Goal: Find specific page/section: Find specific page/section

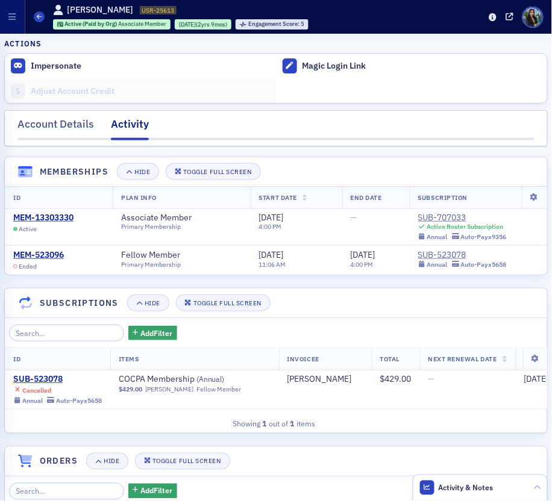
scroll to position [433, 0]
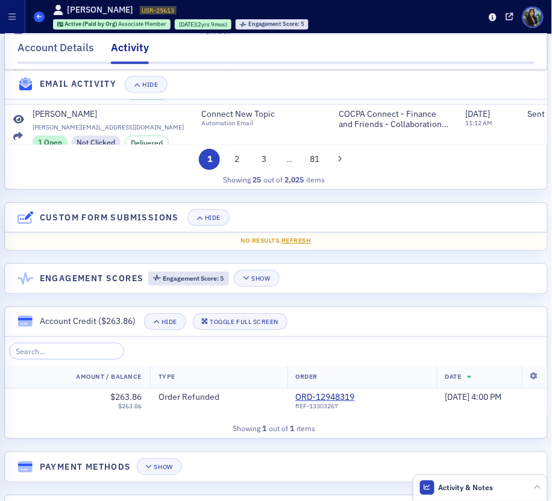
click at [39, 17] on icon at bounding box center [39, 16] width 5 height 5
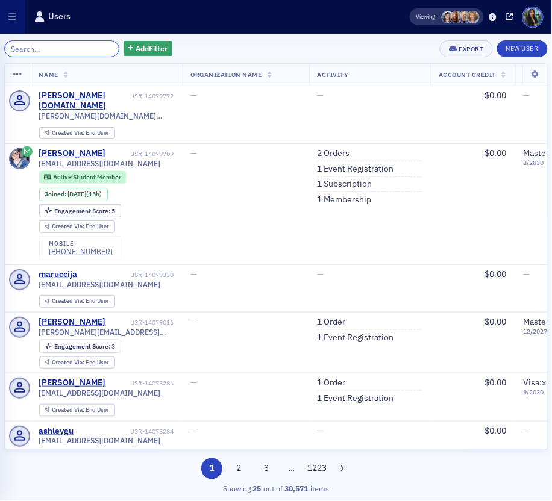
paste input "USR-14647"
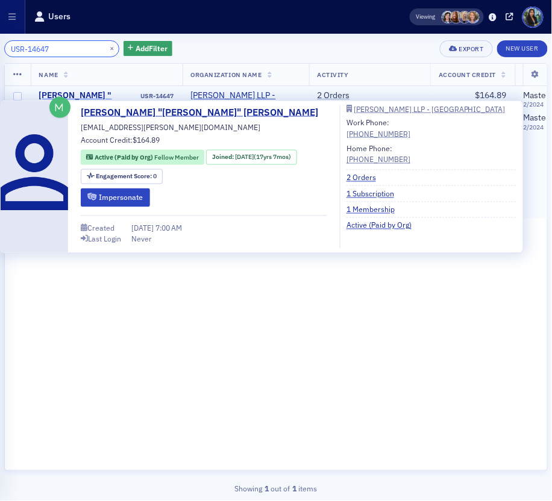
type input "USR-14647"
click at [81, 92] on div "[PERSON_NAME] "[PERSON_NAME]" [PERSON_NAME]" at bounding box center [89, 106] width 100 height 32
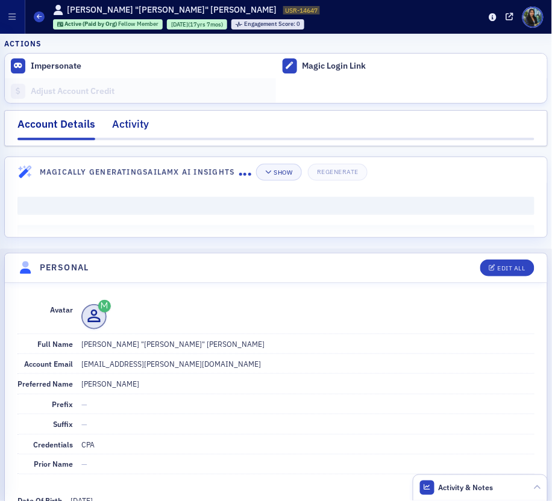
click at [125, 122] on div "Activity" at bounding box center [130, 127] width 37 height 22
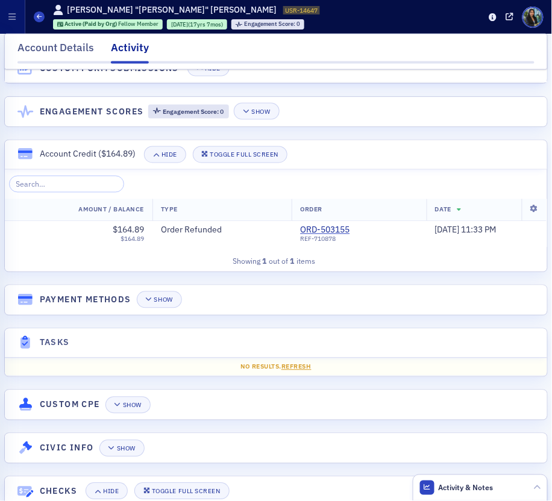
scroll to position [1155, 0]
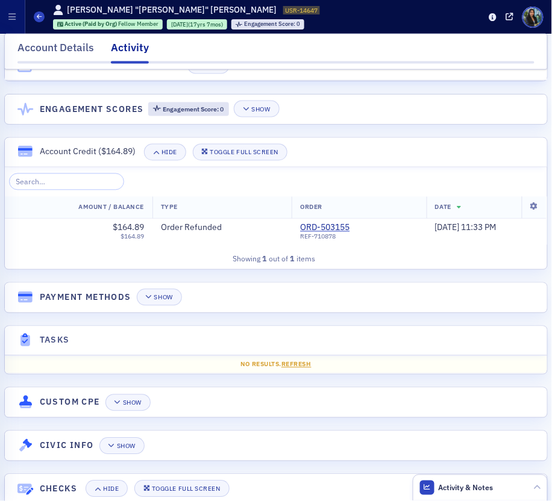
click at [40, 22] on div "Users [PERSON_NAME] "[PERSON_NAME]" [PERSON_NAME] USR-14647 14647 Active (Paid …" at bounding box center [258, 16] width 449 height 33
click at [40, 14] on icon at bounding box center [39, 16] width 5 height 5
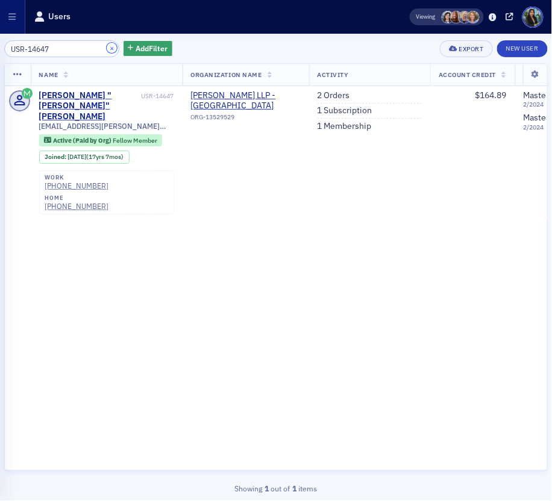
click at [107, 48] on button "×" at bounding box center [112, 48] width 11 height 11
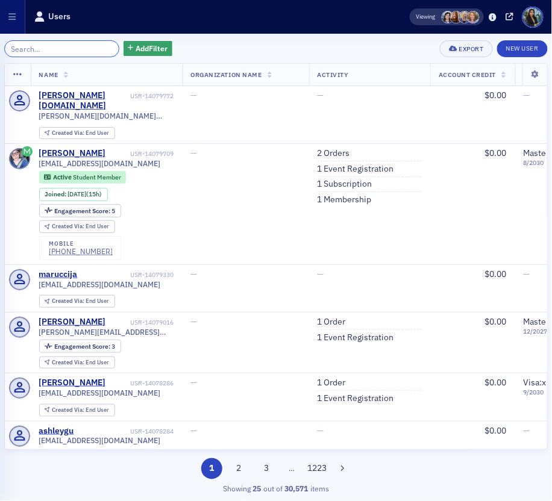
click at [40, 48] on input "search" at bounding box center [61, 48] width 115 height 17
paste input "USR-28602"
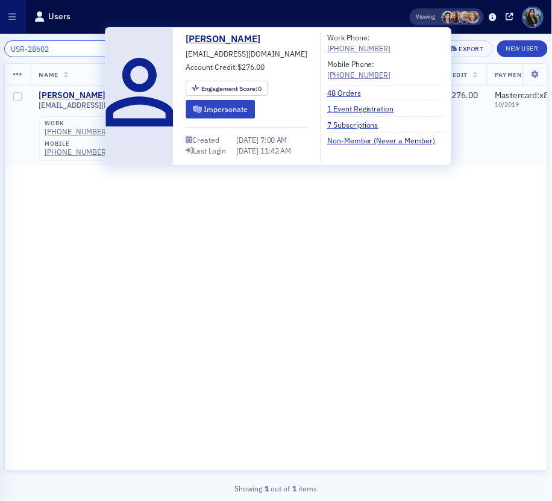
type input "USR-28602"
click at [64, 91] on div "[PERSON_NAME]" at bounding box center [72, 95] width 67 height 11
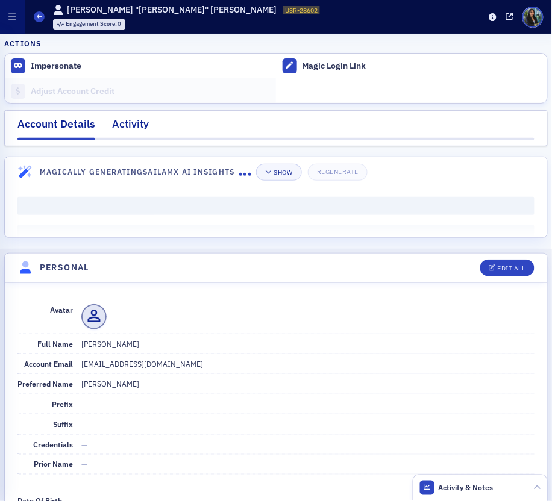
click at [121, 123] on div "Activity" at bounding box center [130, 127] width 37 height 22
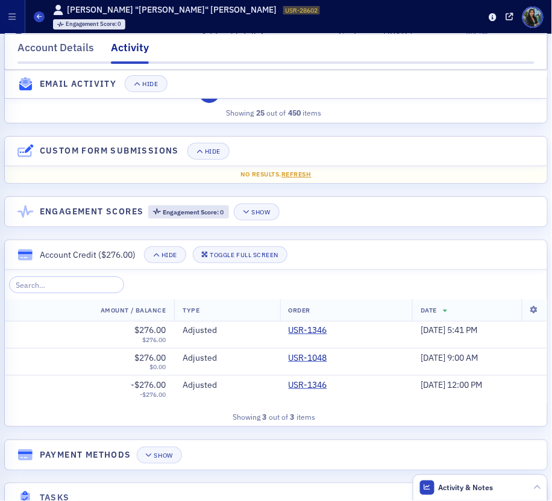
scroll to position [1633, 0]
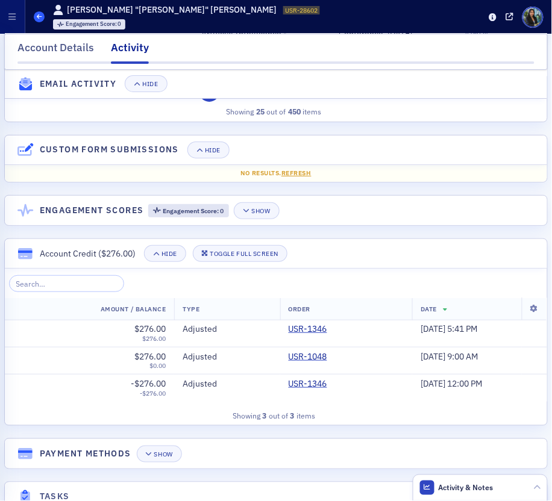
click at [40, 19] on icon at bounding box center [39, 16] width 5 height 5
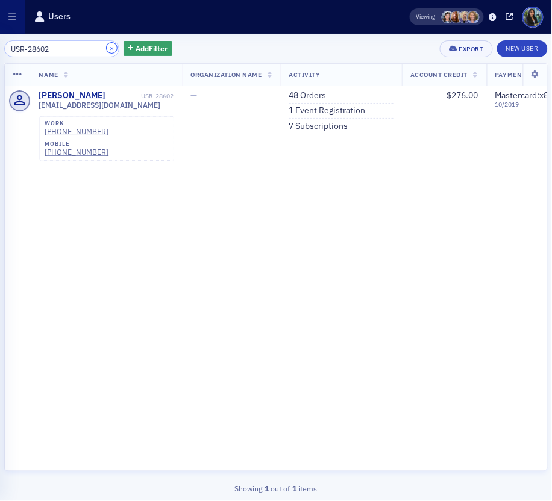
click at [107, 49] on button "×" at bounding box center [112, 48] width 11 height 11
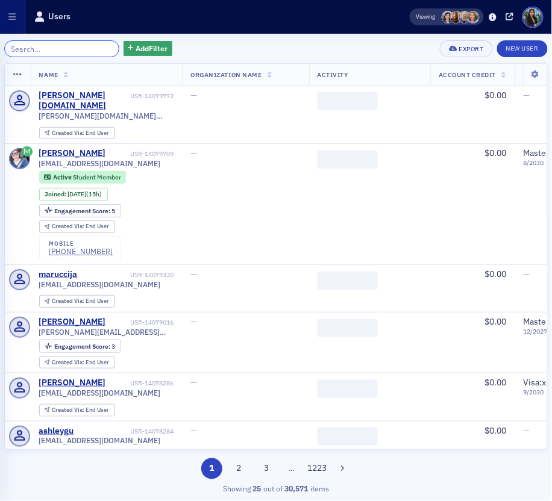
click at [60, 51] on input "search" at bounding box center [61, 48] width 115 height 17
paste input "USR-7727"
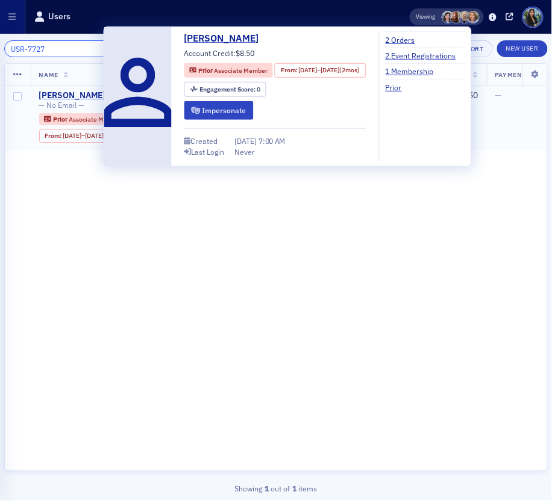
type input "USR-7727"
click at [77, 93] on div "[PERSON_NAME]" at bounding box center [72, 95] width 67 height 11
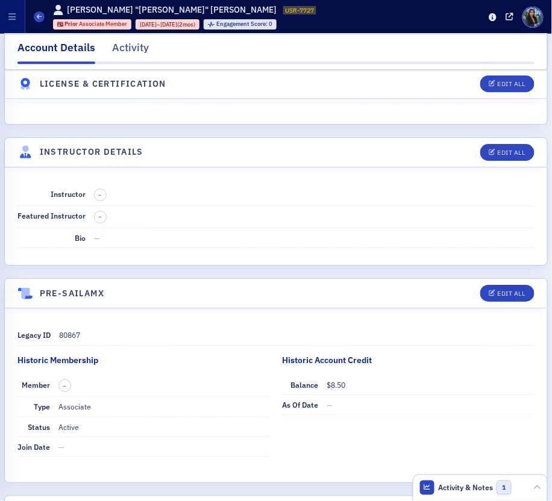
scroll to position [2314, 0]
click at [42, 19] on span at bounding box center [39, 16] width 11 height 11
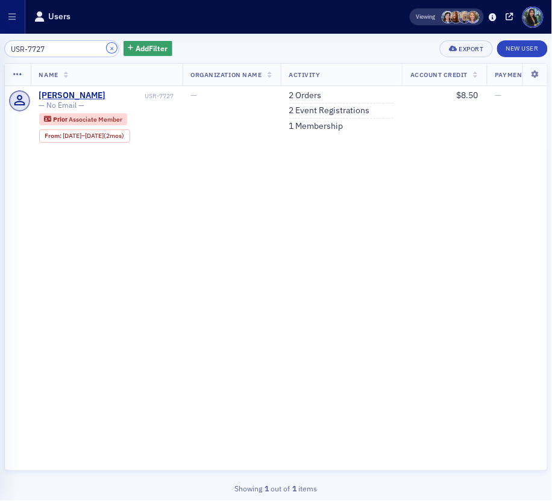
click at [107, 49] on button "×" at bounding box center [112, 48] width 11 height 11
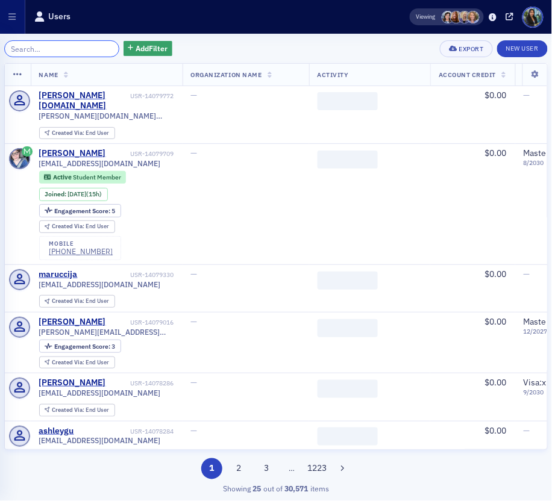
click at [51, 54] on input "search" at bounding box center [61, 48] width 115 height 17
paste input "USR-30906"
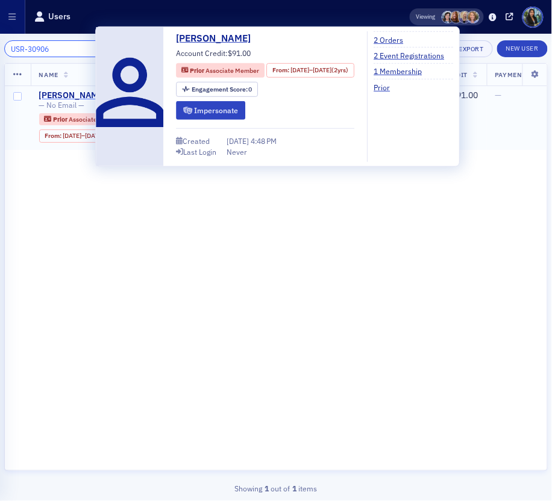
type input "USR-30906"
click at [83, 95] on div "[PERSON_NAME]" at bounding box center [72, 95] width 67 height 11
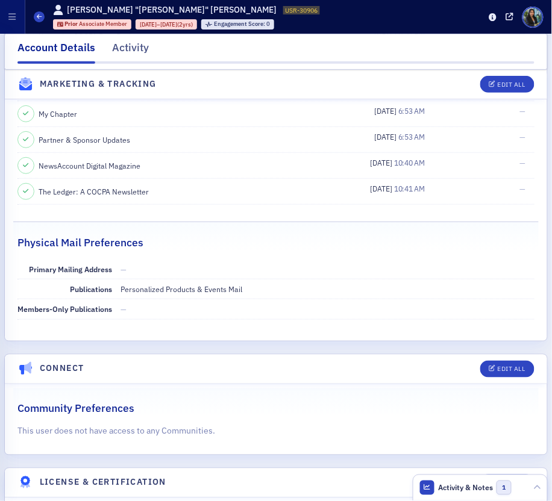
scroll to position [1339, 0]
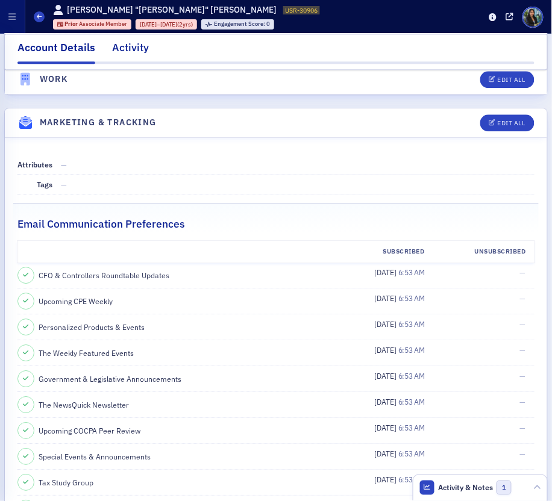
click at [120, 48] on div "Activity" at bounding box center [130, 51] width 37 height 22
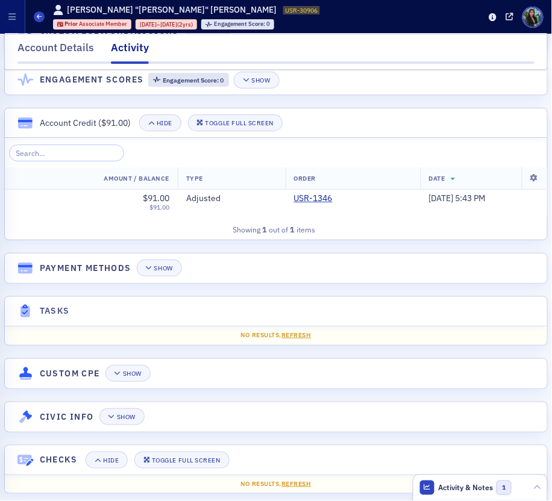
scroll to position [1249, 0]
click at [39, 17] on icon at bounding box center [39, 16] width 5 height 5
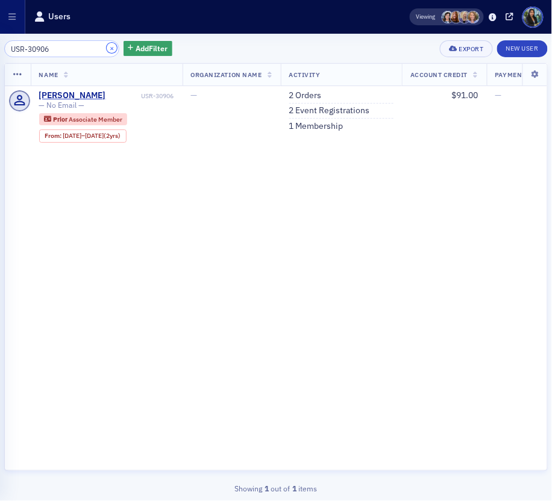
click at [107, 49] on button "×" at bounding box center [112, 48] width 11 height 11
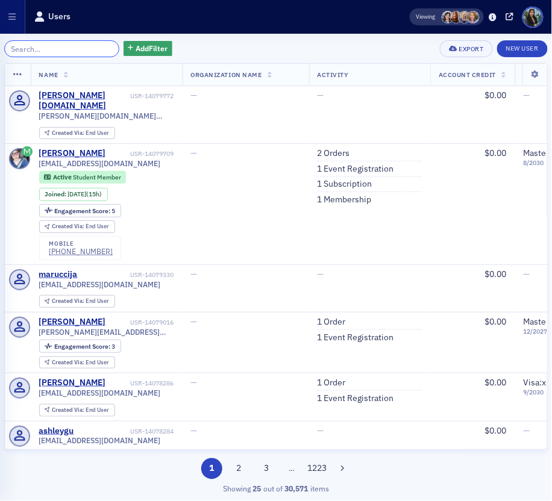
click at [49, 45] on input "search" at bounding box center [61, 48] width 115 height 17
paste input "USR-12782"
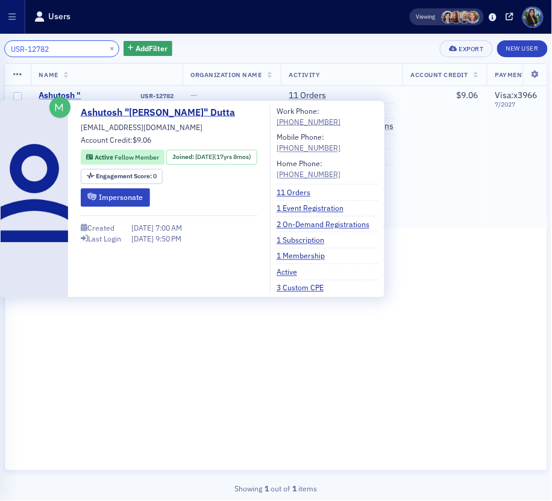
type input "USR-12782"
click at [76, 96] on div "Ashutosh "[PERSON_NAME]" Dutta" at bounding box center [89, 100] width 100 height 21
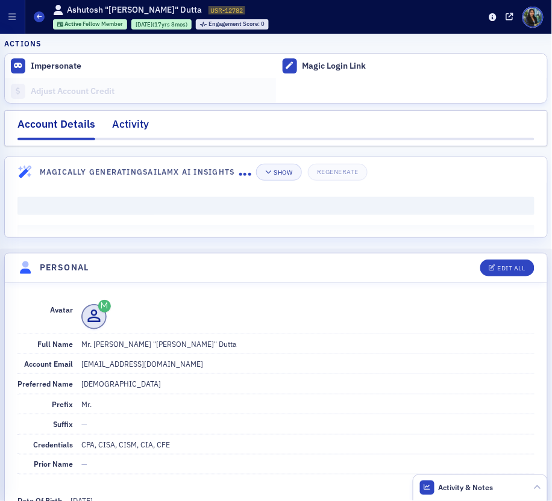
click at [128, 127] on div "Activity" at bounding box center [130, 127] width 37 height 22
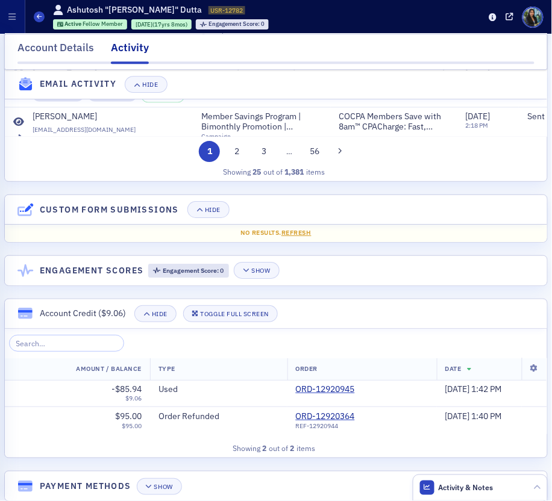
scroll to position [1512, 0]
